Goal: Navigation & Orientation: Find specific page/section

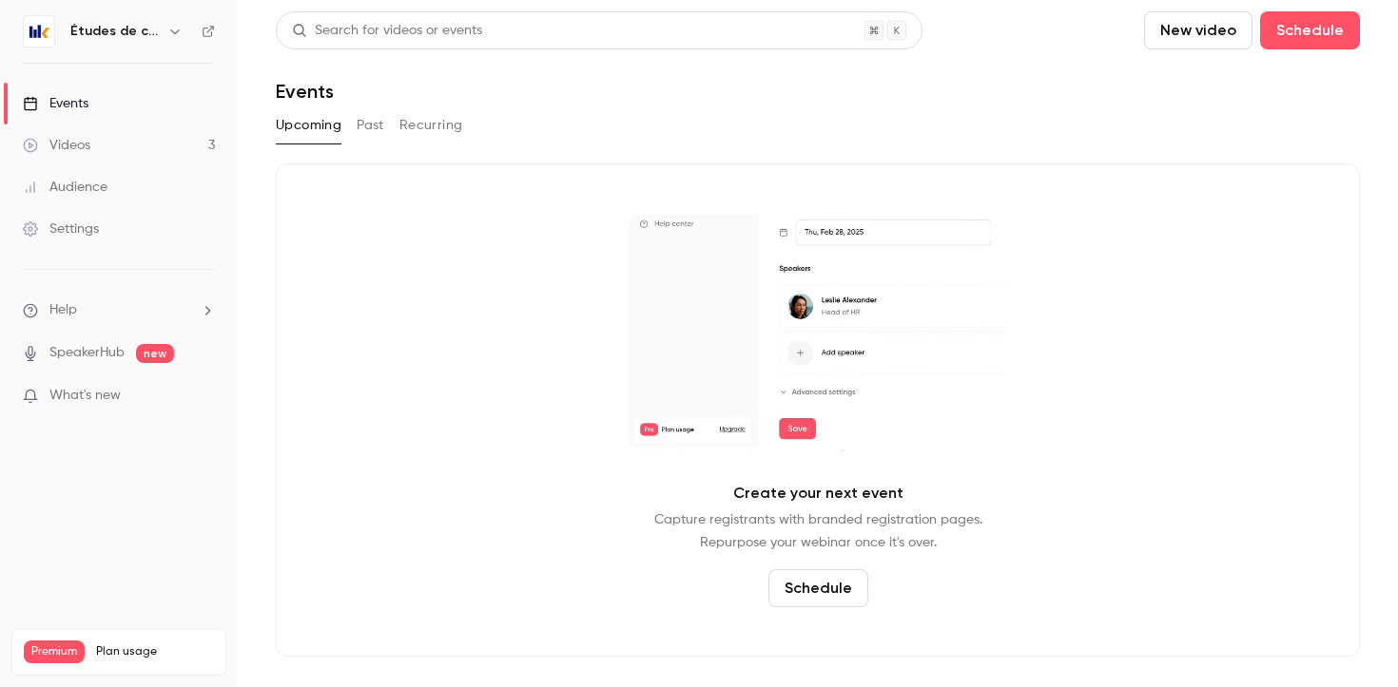
click at [87, 45] on div "Études de cas" at bounding box center [119, 31] width 192 height 32
click at [90, 32] on h6 "Études de cas" at bounding box center [114, 31] width 89 height 19
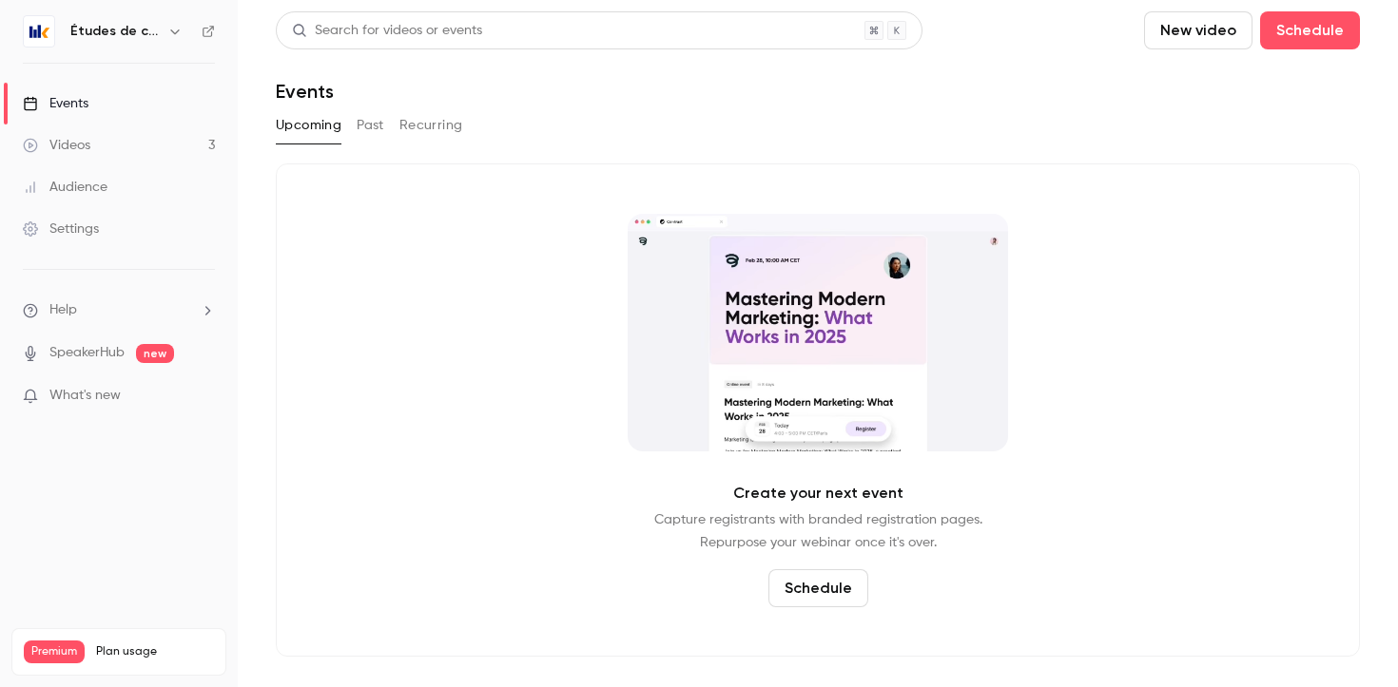
click at [41, 31] on img at bounding box center [39, 31] width 30 height 30
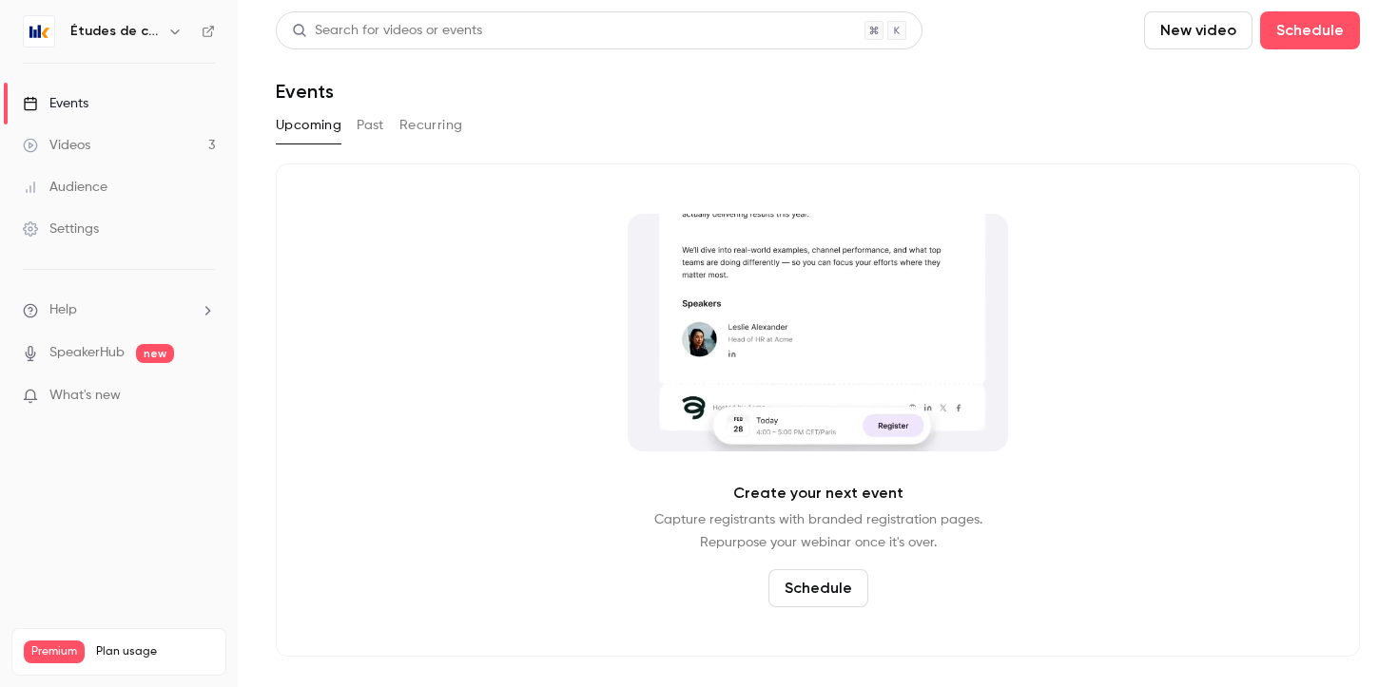
click at [155, 33] on h6 "Études de cas" at bounding box center [114, 31] width 89 height 19
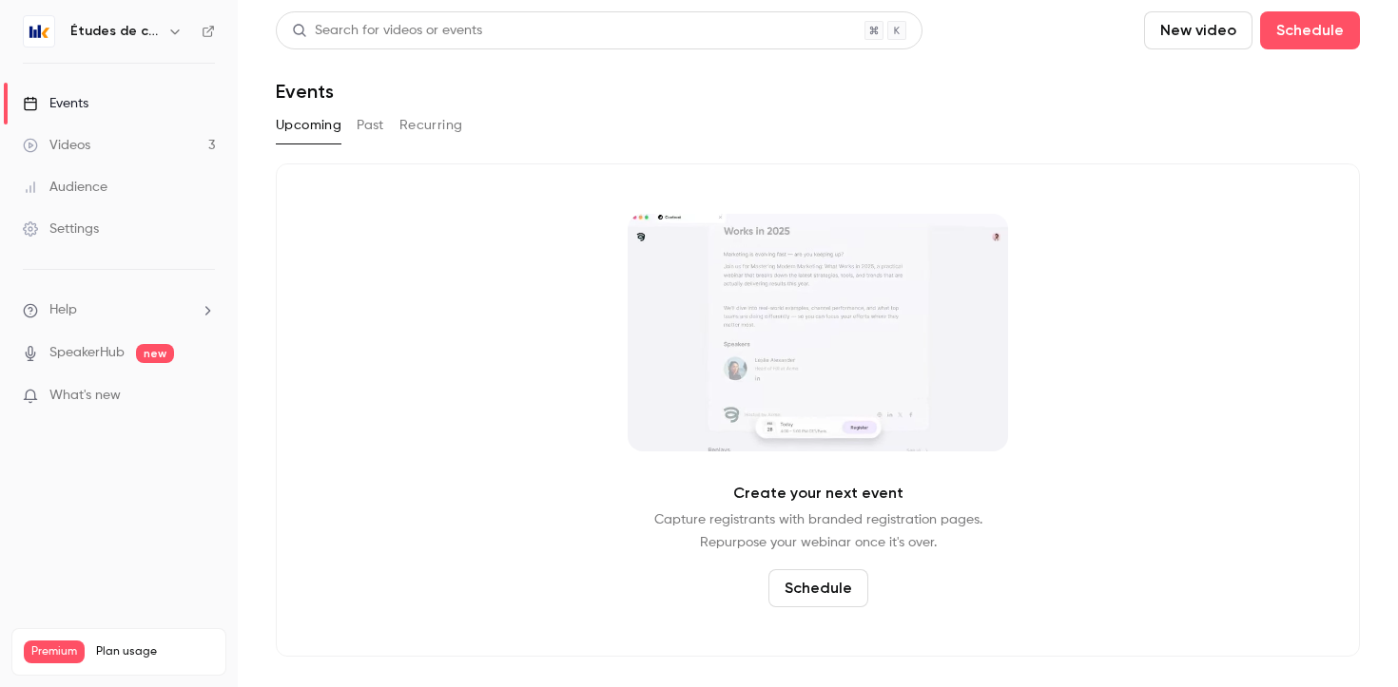
click at [31, 29] on img at bounding box center [39, 31] width 30 height 30
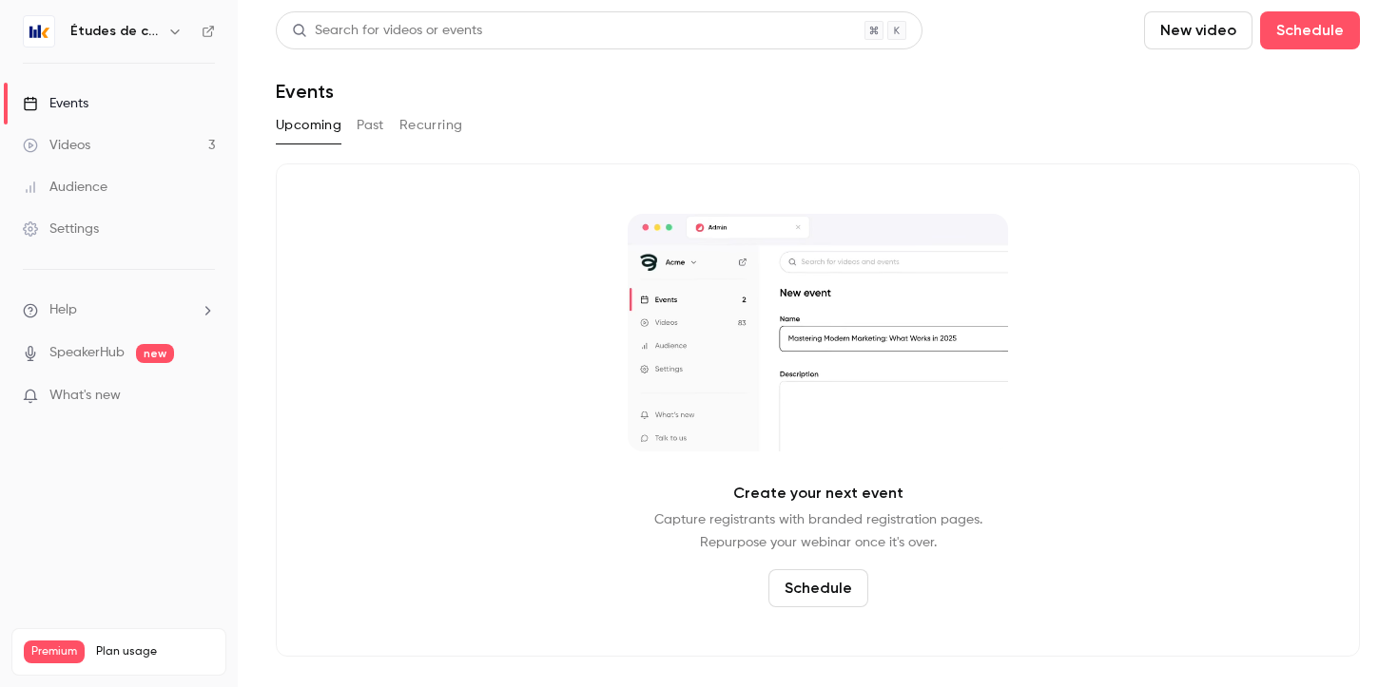
click at [319, 128] on button "Upcoming" at bounding box center [309, 125] width 66 height 30
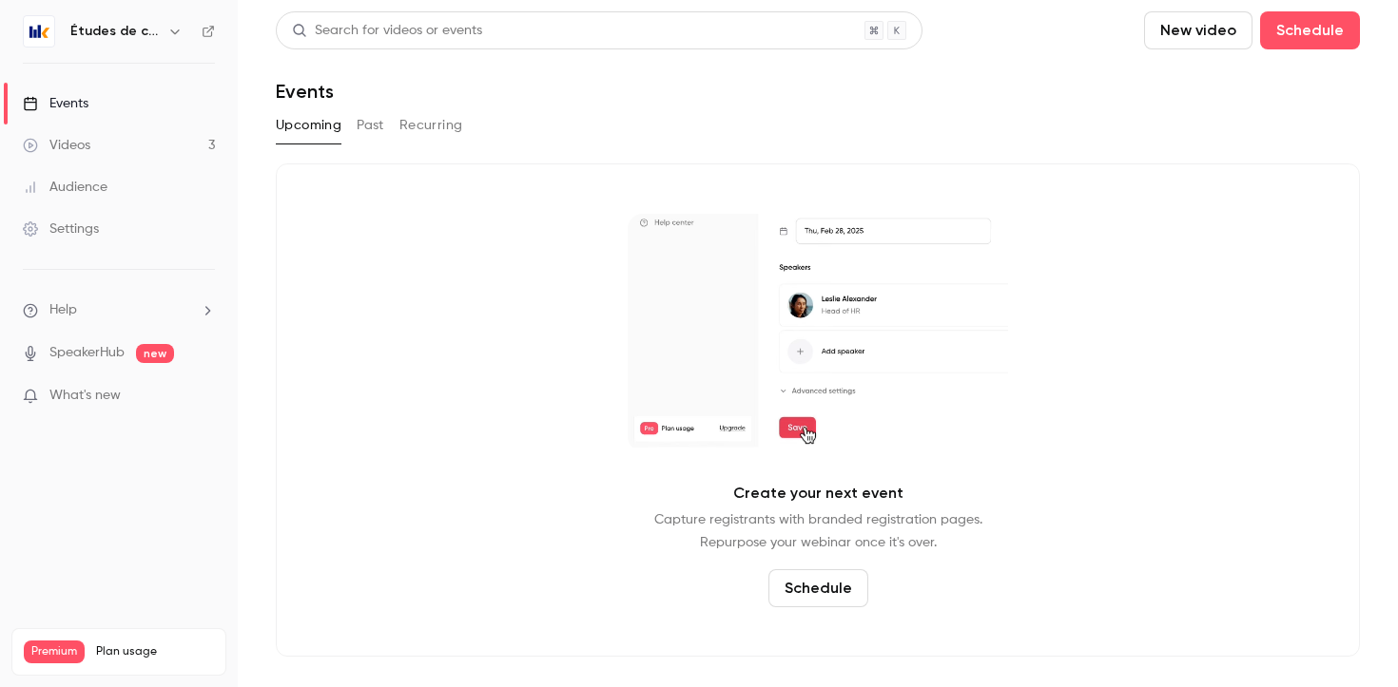
click at [399, 129] on button "Recurring" at bounding box center [431, 125] width 64 height 30
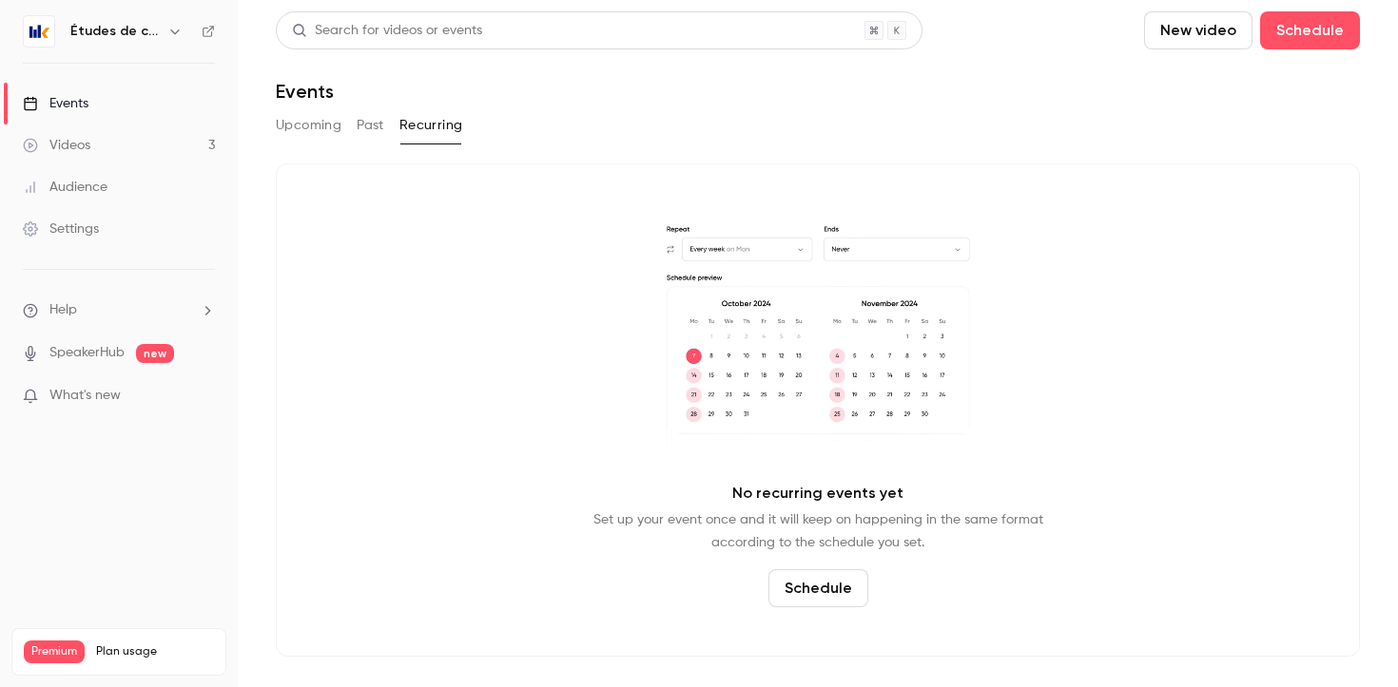
click at [332, 123] on button "Upcoming" at bounding box center [309, 125] width 66 height 30
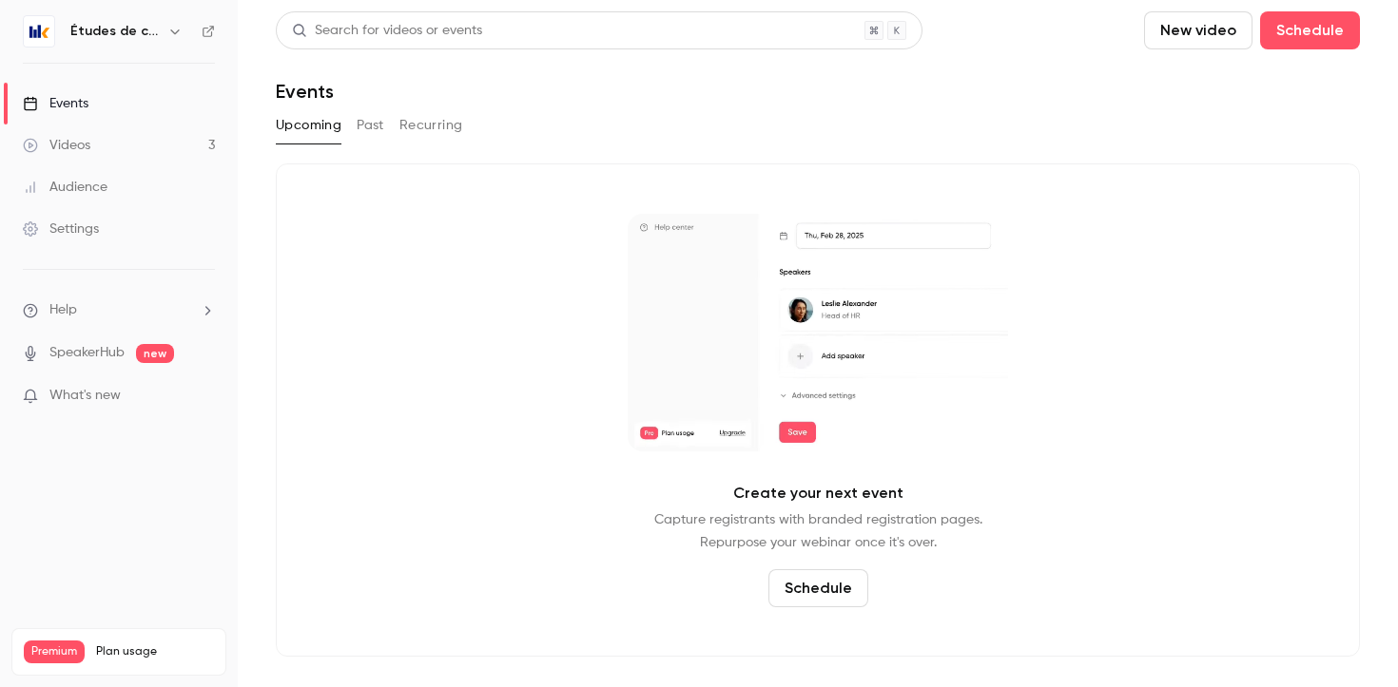
click at [174, 110] on link "Events" at bounding box center [119, 104] width 238 height 42
click at [86, 143] on div "Videos" at bounding box center [57, 145] width 68 height 19
